Goal: Task Accomplishment & Management: Use online tool/utility

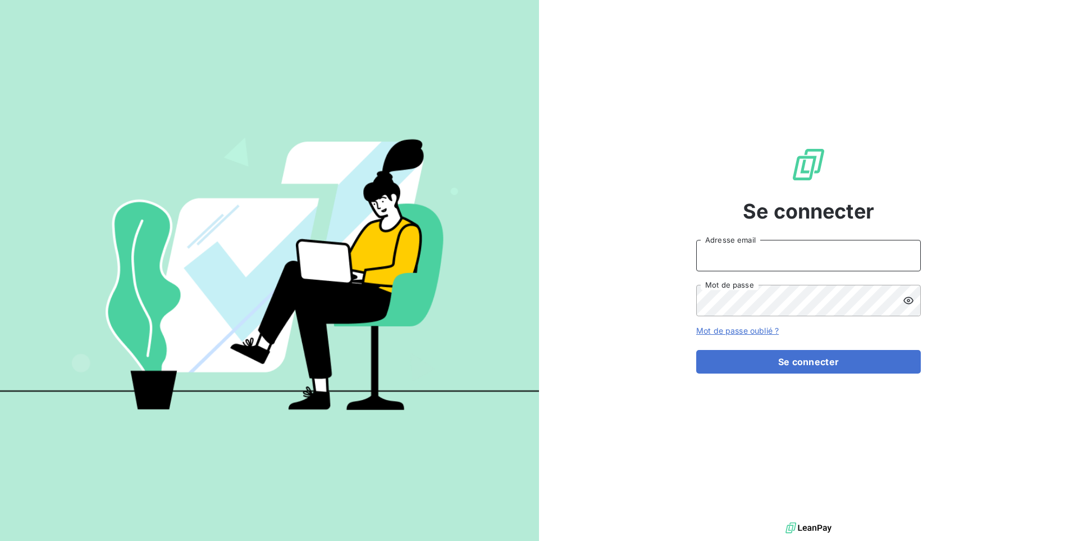
click at [843, 256] on input "Adresse email" at bounding box center [808, 255] width 225 height 31
type input "admin@kiloutou"
click at [696, 350] on button "Se connecter" at bounding box center [808, 362] width 225 height 24
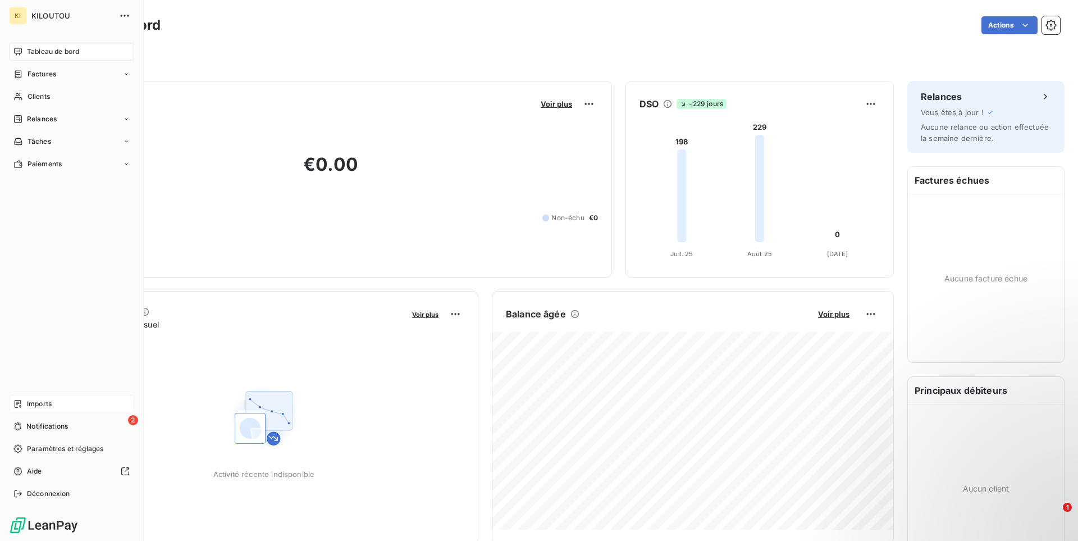
click at [67, 404] on div "Imports" at bounding box center [71, 404] width 125 height 18
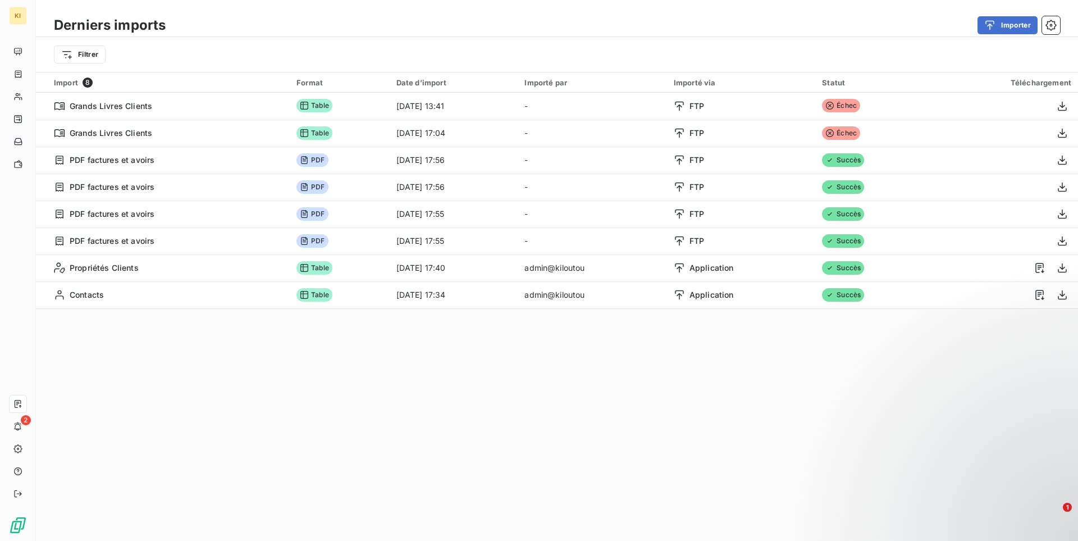
click at [97, 43] on div "Filtrer" at bounding box center [557, 54] width 1042 height 35
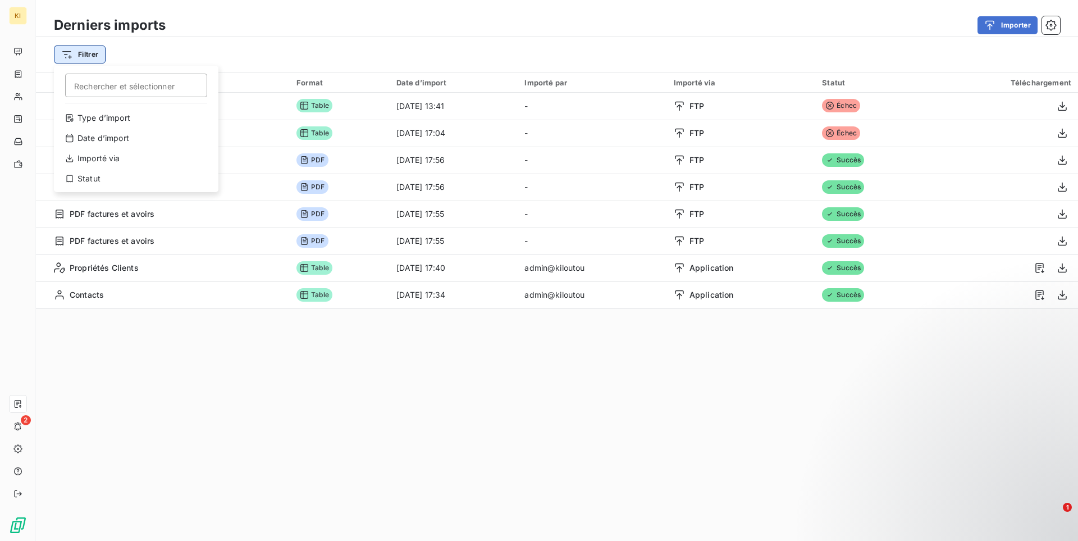
click at [94, 50] on html "KI 2 Derniers imports Importer Filtrer Rechercher et sélectionner Type d’import…" at bounding box center [539, 270] width 1078 height 541
click at [103, 119] on div "Type d’import" at bounding box center [136, 118] width 156 height 18
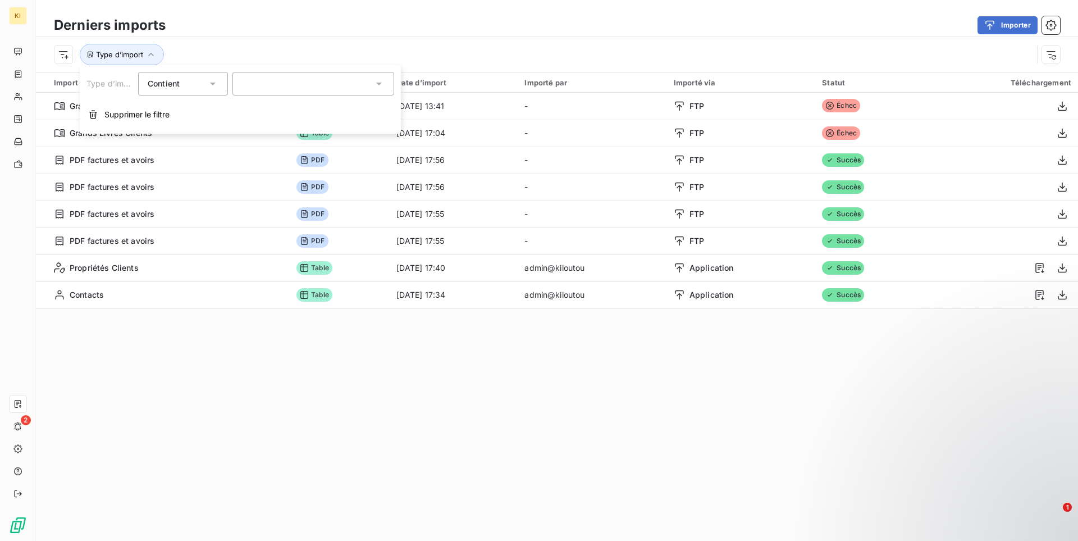
click at [255, 82] on div at bounding box center [314, 84] width 162 height 24
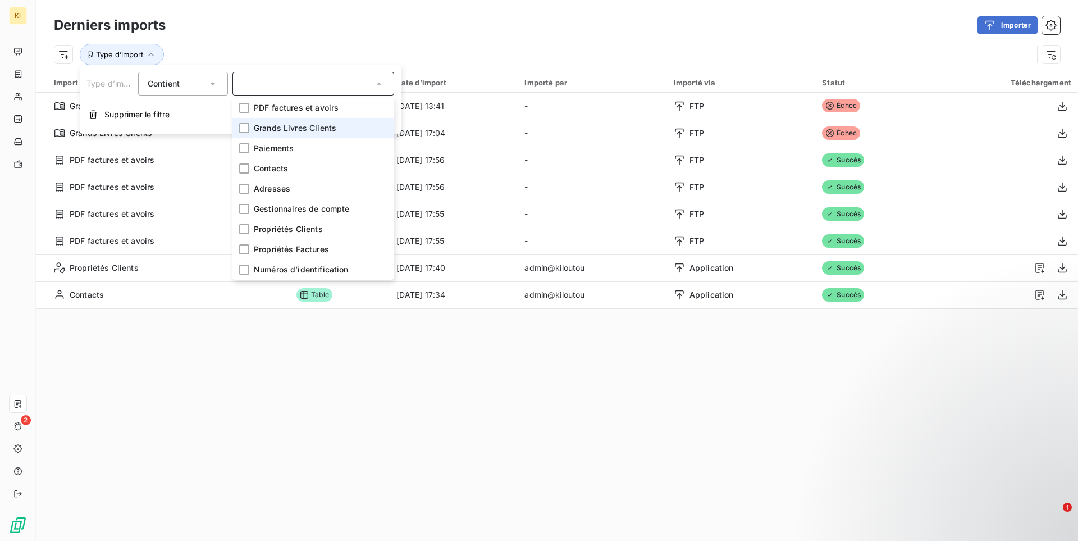
click at [299, 131] on span "Grands Livres Clients" at bounding box center [295, 127] width 83 height 11
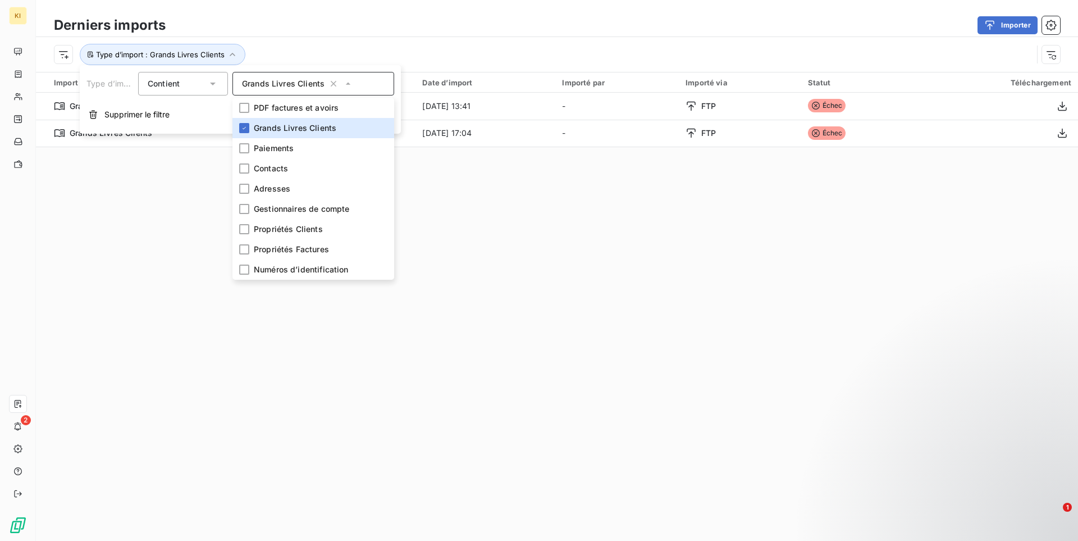
click at [361, 35] on div "Derniers imports Importer" at bounding box center [557, 25] width 1042 height 24
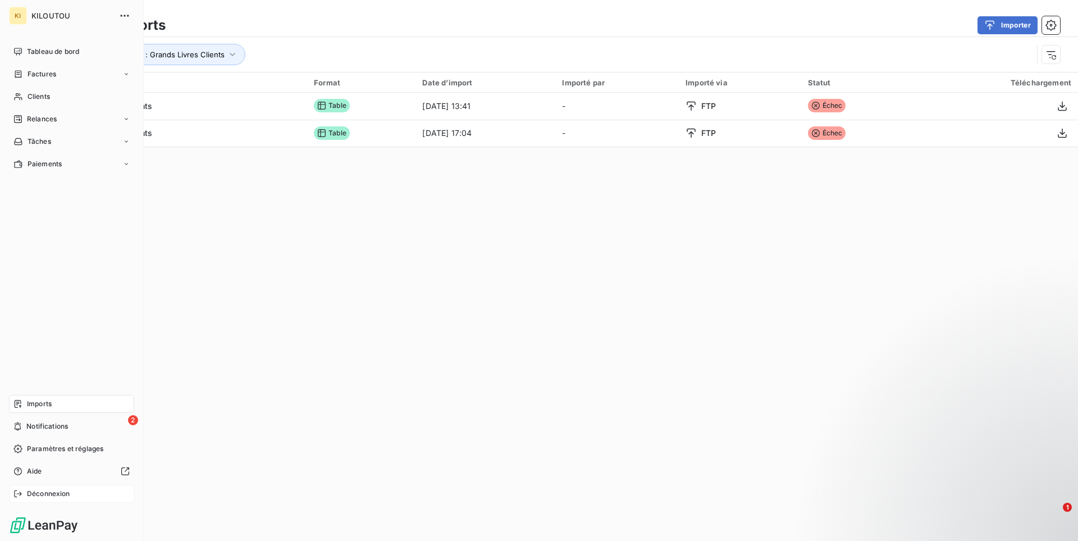
click at [55, 491] on span "Déconnexion" at bounding box center [48, 494] width 43 height 10
